Goal: Transaction & Acquisition: Purchase product/service

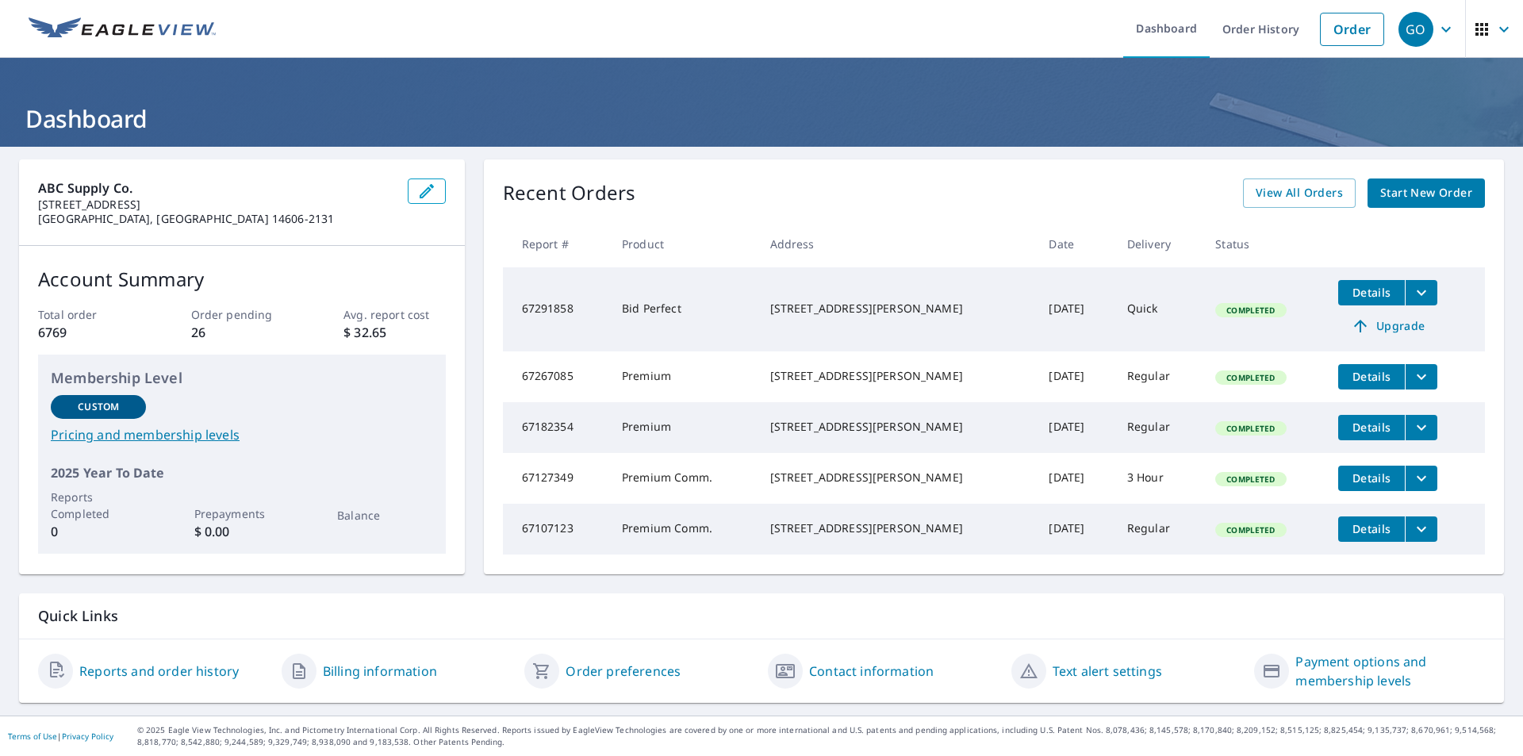
scroll to position [24, 0]
click at [1390, 183] on span "Start New Order" at bounding box center [1426, 193] width 92 height 20
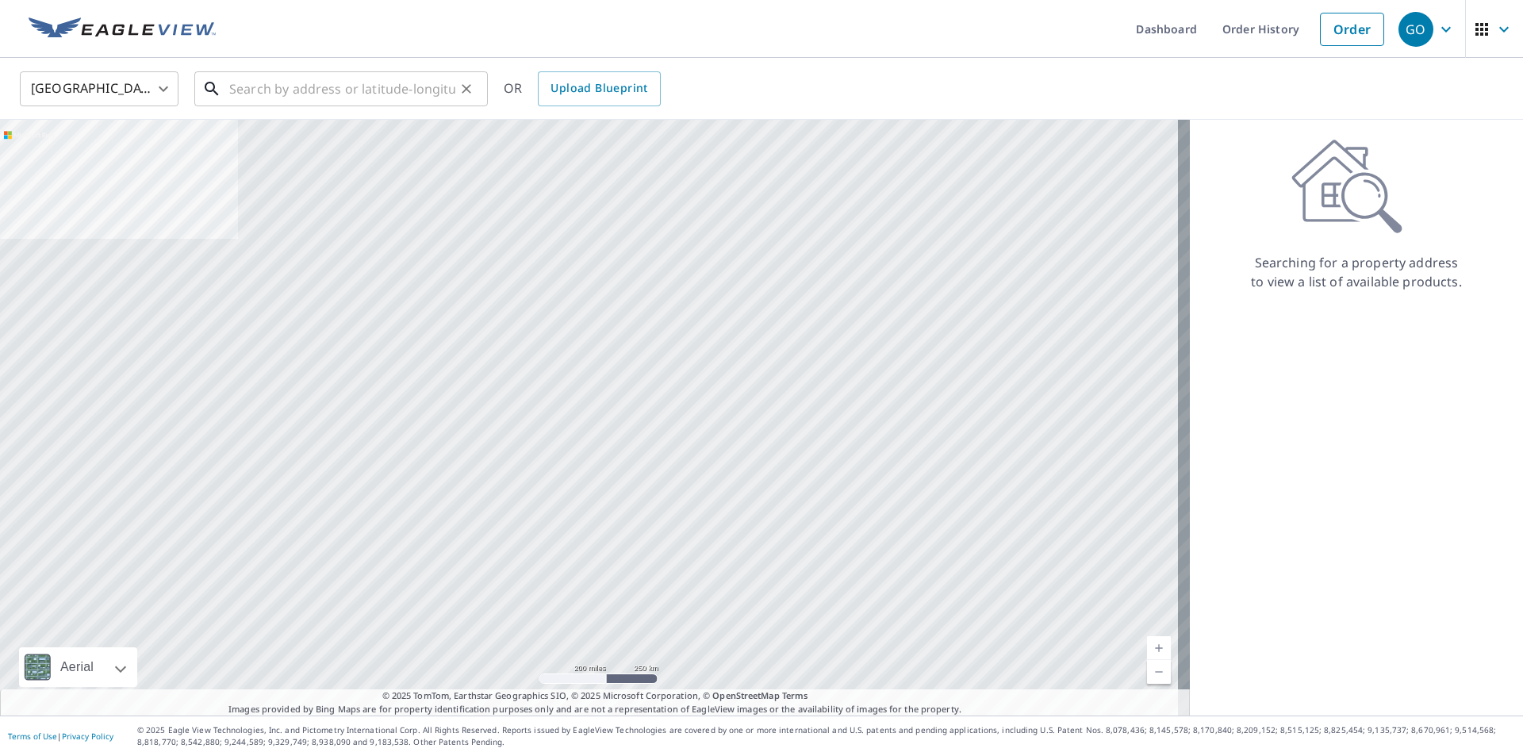
click at [382, 86] on input "text" at bounding box center [342, 89] width 226 height 44
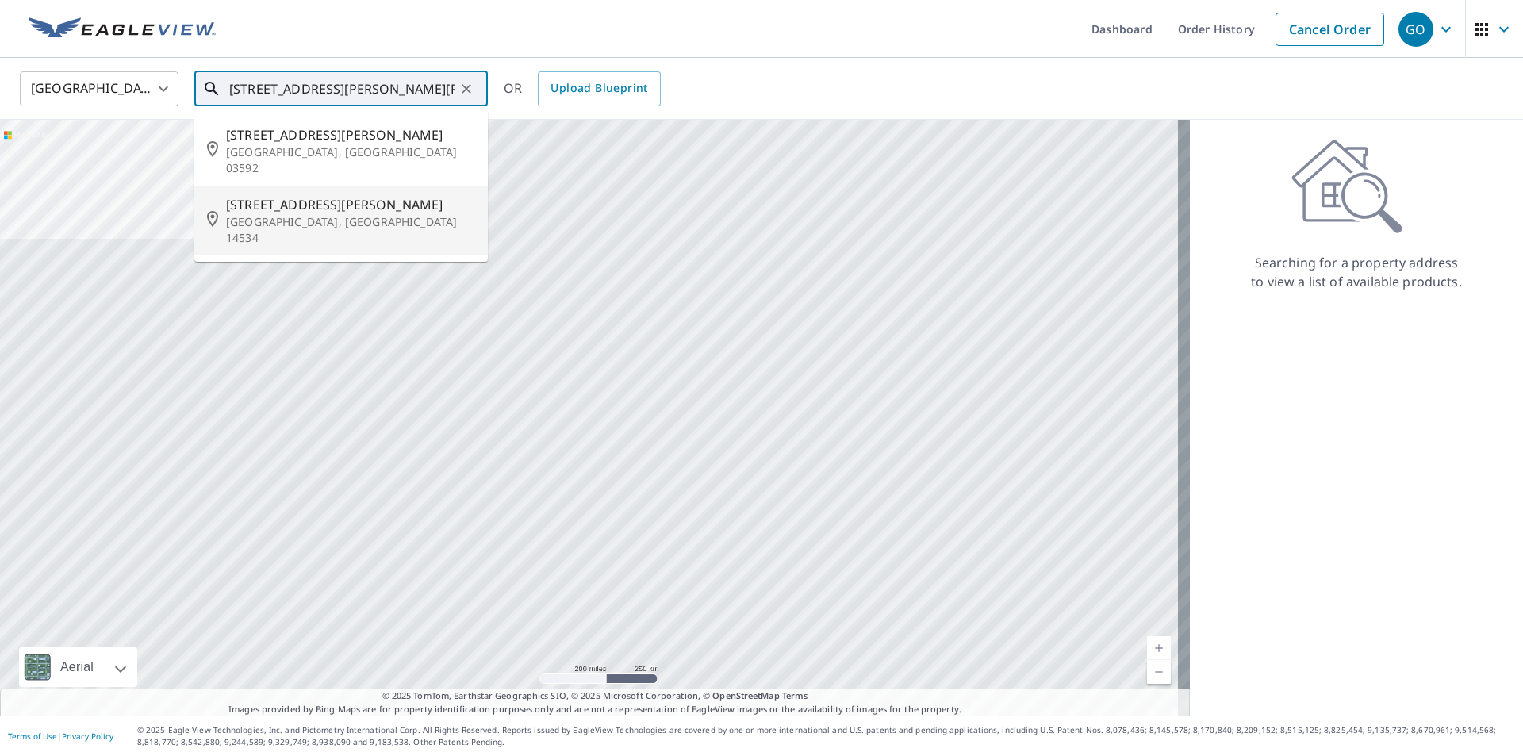
click at [297, 196] on span "[STREET_ADDRESS][PERSON_NAME]" at bounding box center [350, 204] width 249 height 19
type input "[STREET_ADDRESS][PERSON_NAME]"
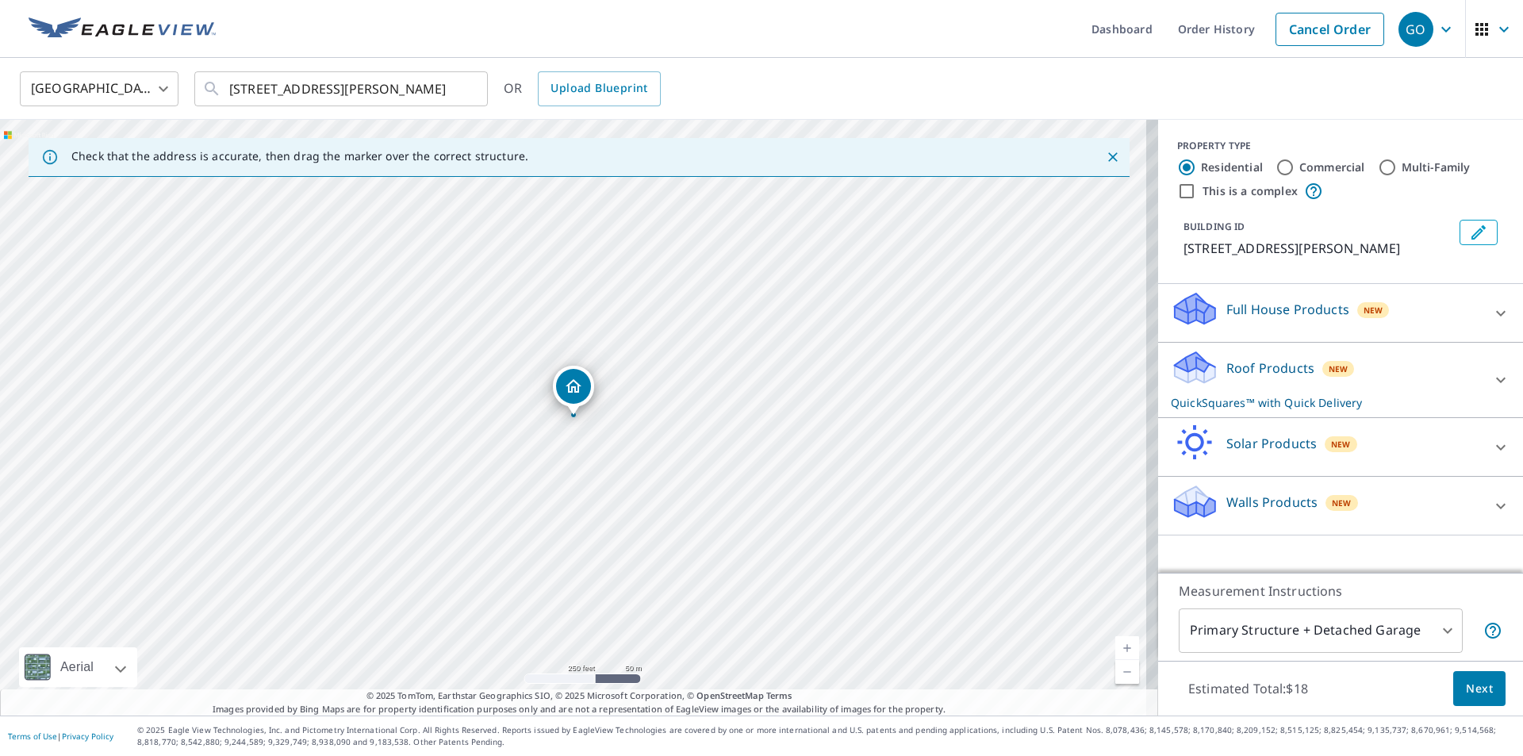
click at [1250, 301] on p "Full House Products" at bounding box center [1287, 309] width 123 height 19
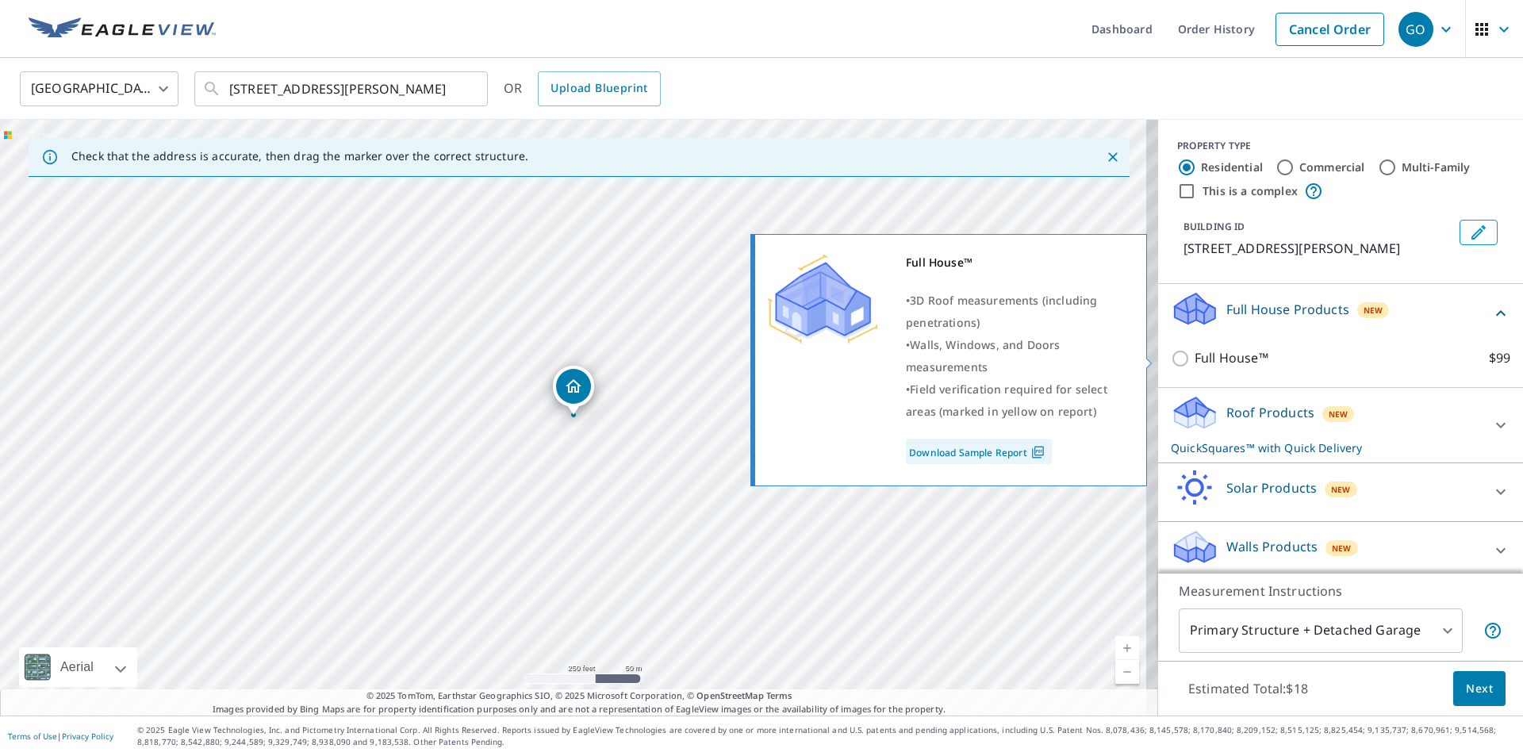
click at [1171, 362] on input "Full House™ $99" at bounding box center [1183, 358] width 24 height 19
checkbox input "true"
checkbox input "false"
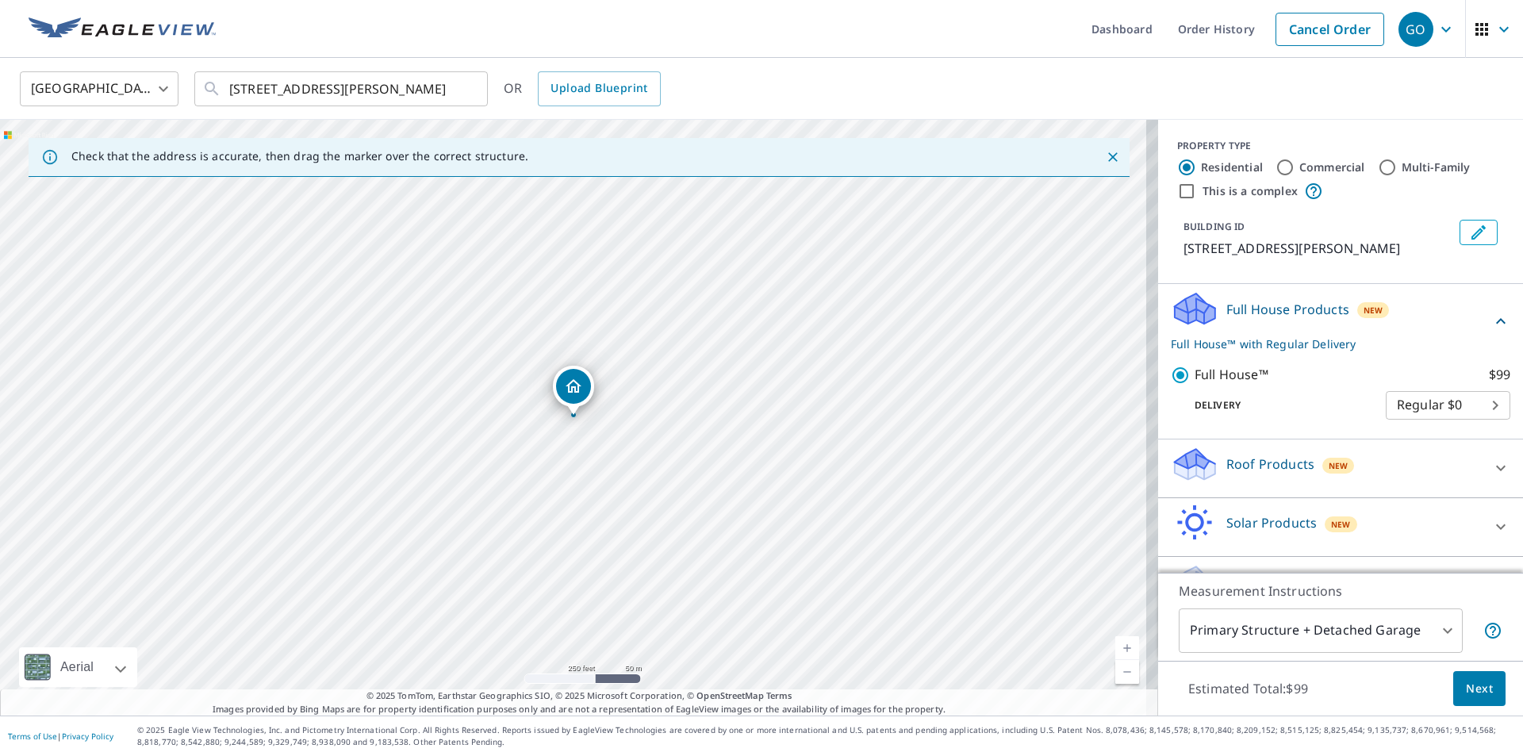
click at [1466, 683] on span "Next" at bounding box center [1479, 689] width 27 height 20
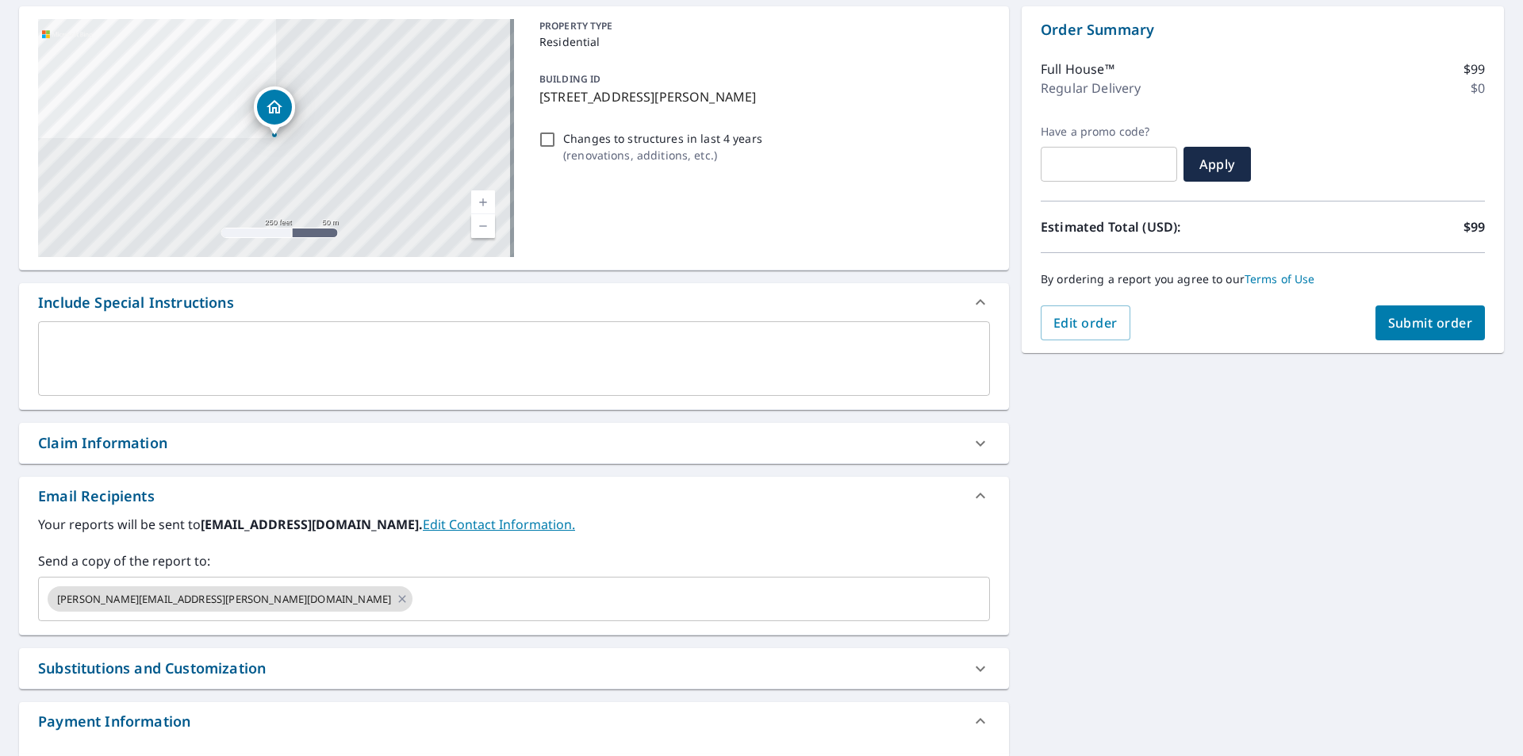
scroll to position [159, 0]
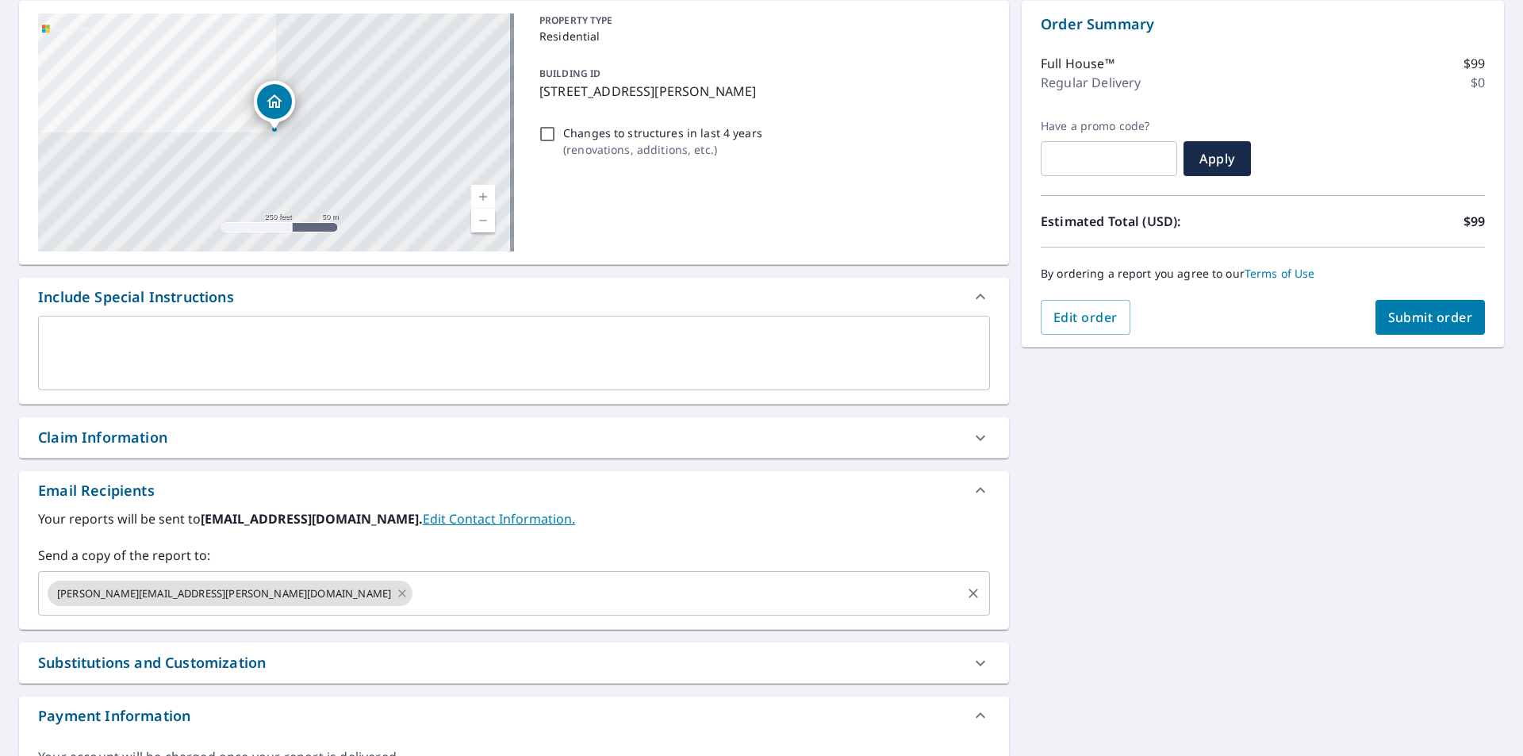
click at [398, 597] on icon at bounding box center [401, 592] width 7 height 7
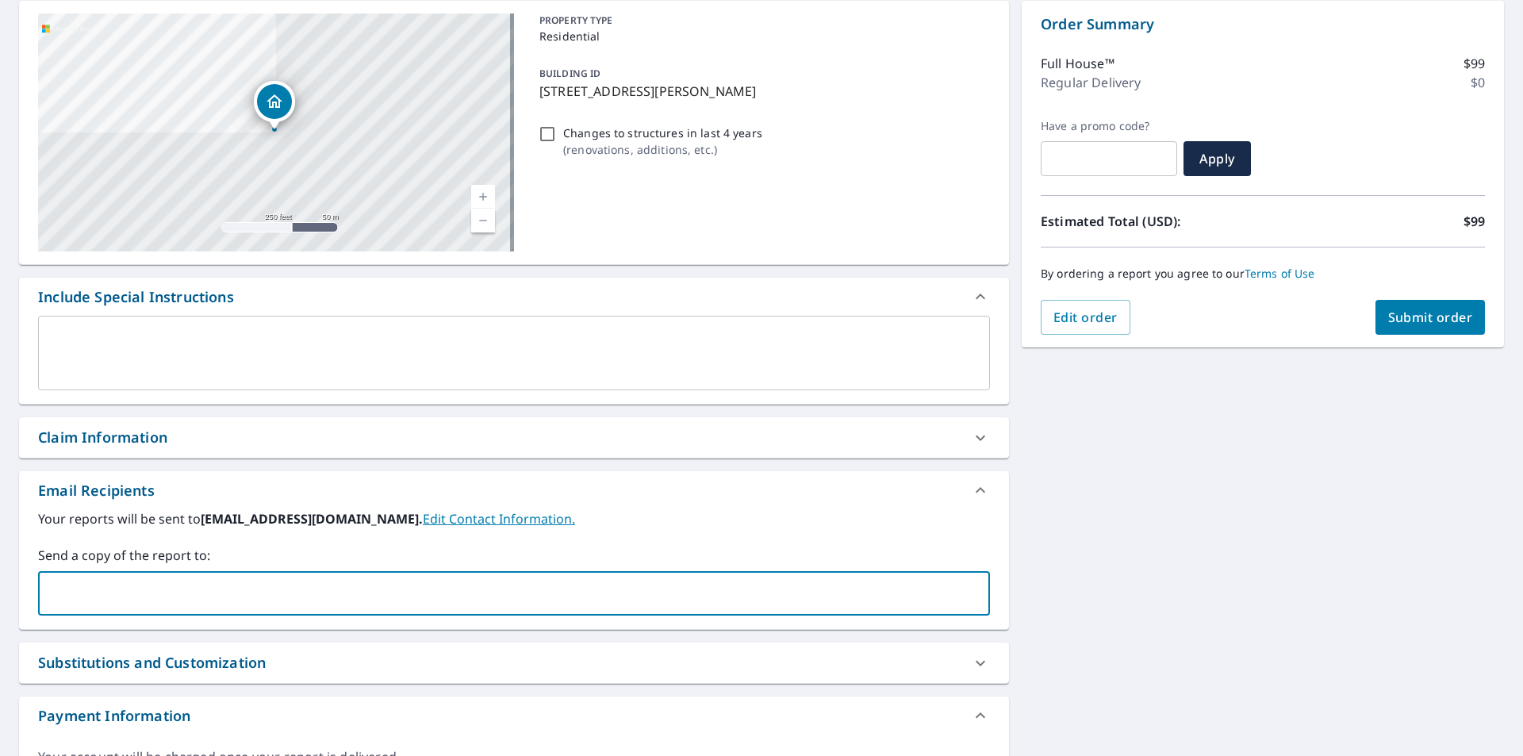
click at [201, 596] on input "text" at bounding box center [502, 593] width 914 height 30
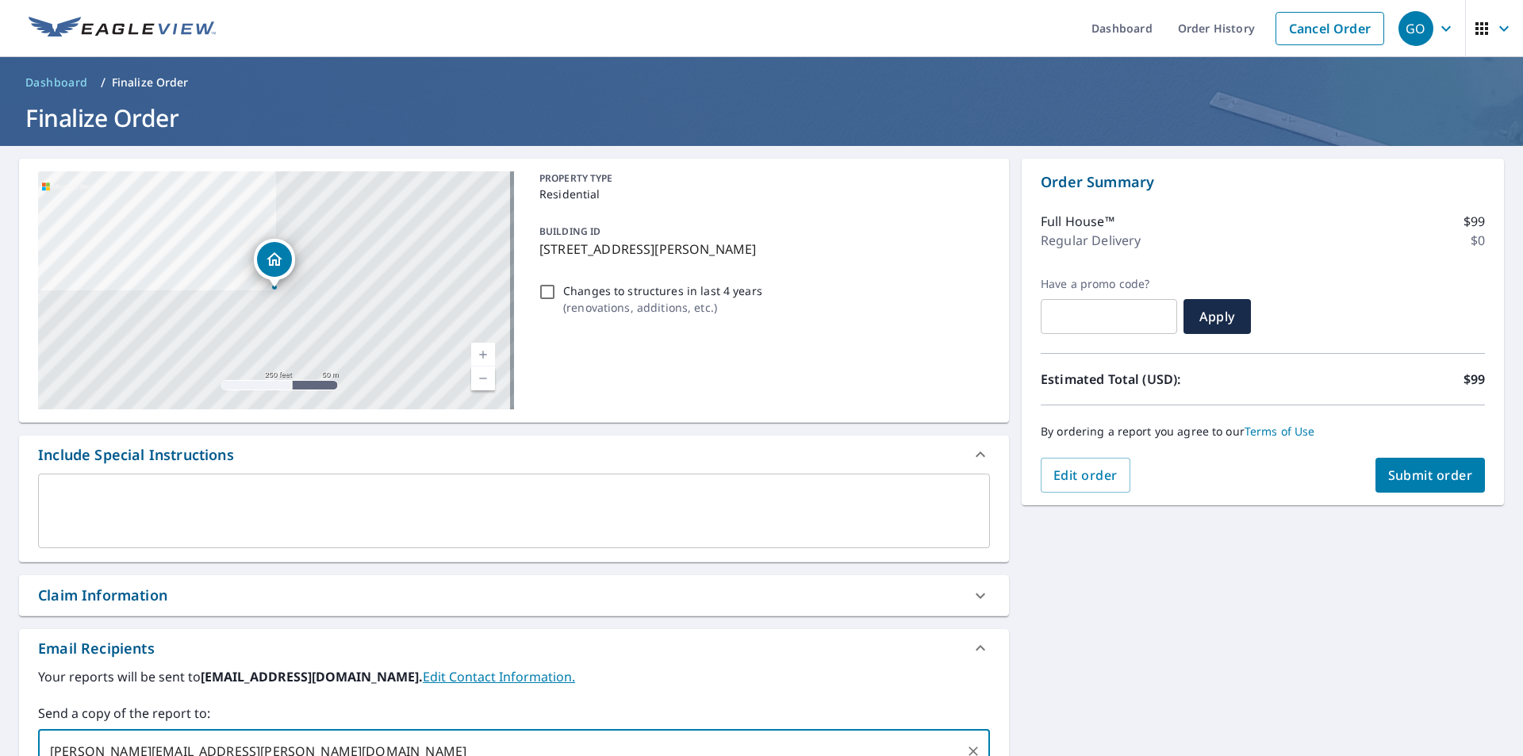
scroll to position [0, 0]
type input "[PERSON_NAME][EMAIL_ADDRESS][PERSON_NAME][DOMAIN_NAME]"
click at [1300, 593] on div "[STREET_ADDRESS][PERSON_NAME] Aerial Road A standard road map Aerial A detailed…" at bounding box center [761, 558] width 1523 height 823
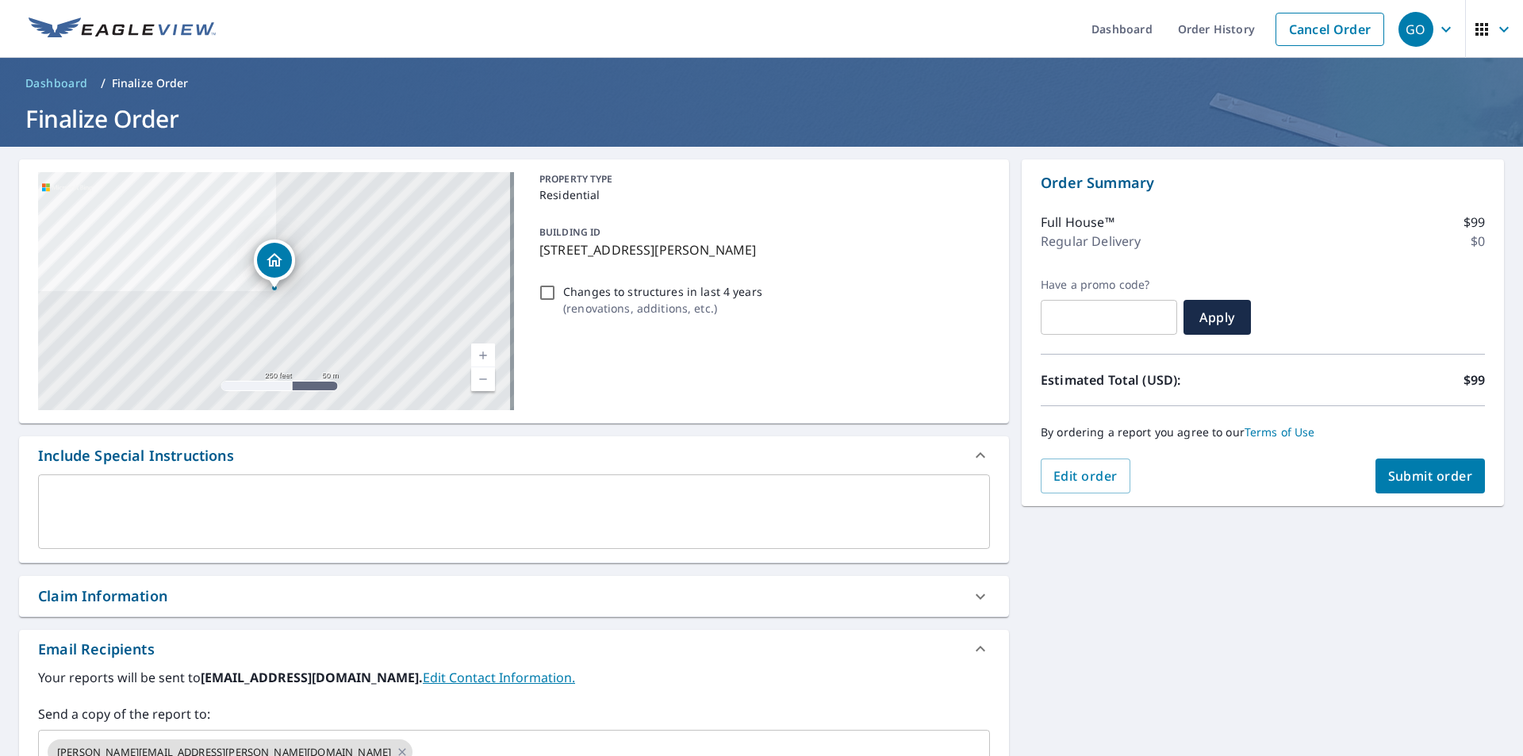
click at [1388, 470] on span "Submit order" at bounding box center [1430, 475] width 85 height 17
